Goal: Task Accomplishment & Management: Manage account settings

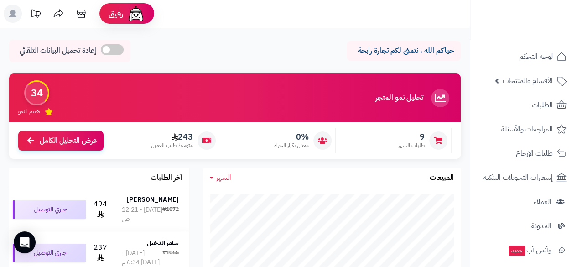
click at [340, 185] on div "الشهر اليوم الأسبوع الشهر السنة المبيعات" at bounding box center [332, 178] width 258 height 20
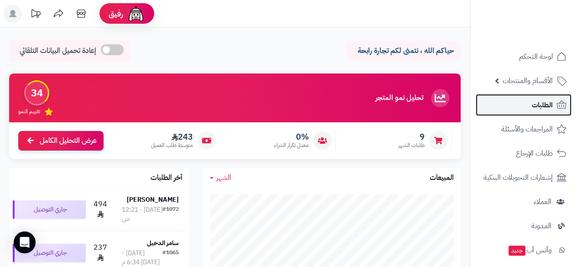
click at [518, 111] on link "الطلبات" at bounding box center [524, 105] width 96 height 22
